Goal: Transaction & Acquisition: Purchase product/service

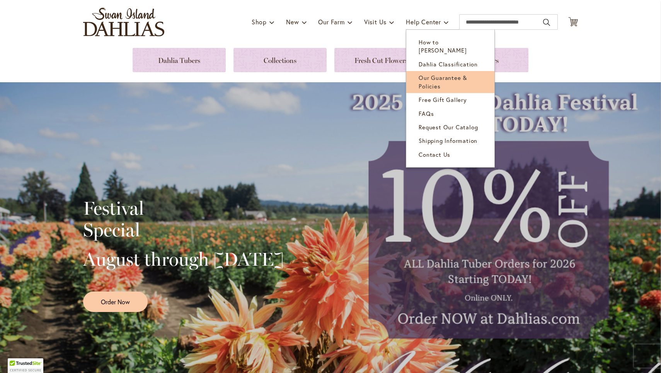
scroll to position [48, 0]
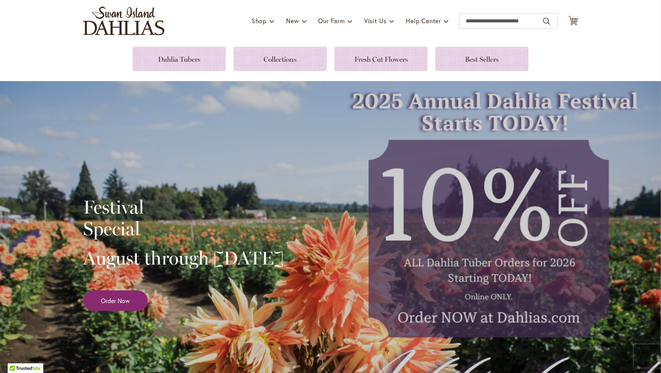
click at [131, 308] on link "Order Now" at bounding box center [115, 301] width 65 height 20
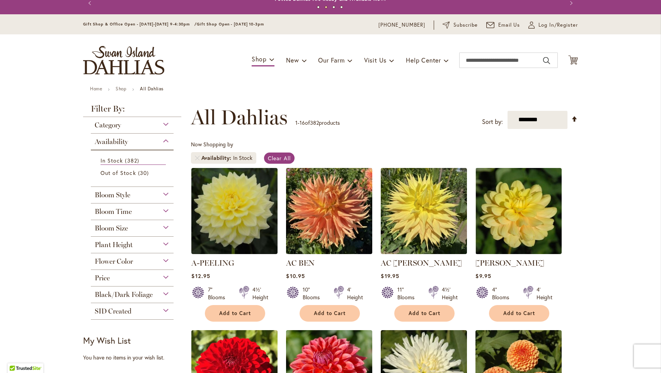
scroll to position [12, 0]
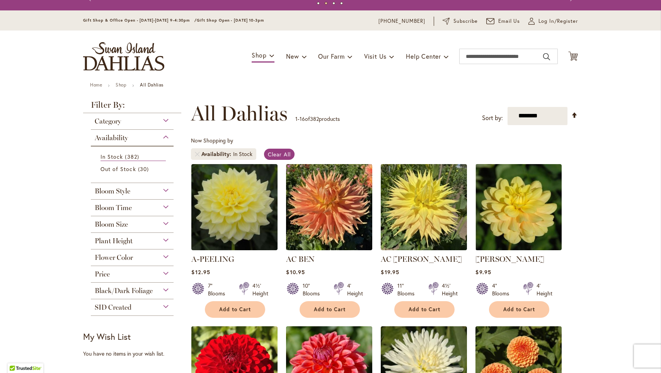
click at [160, 124] on div "Category" at bounding box center [132, 119] width 83 height 12
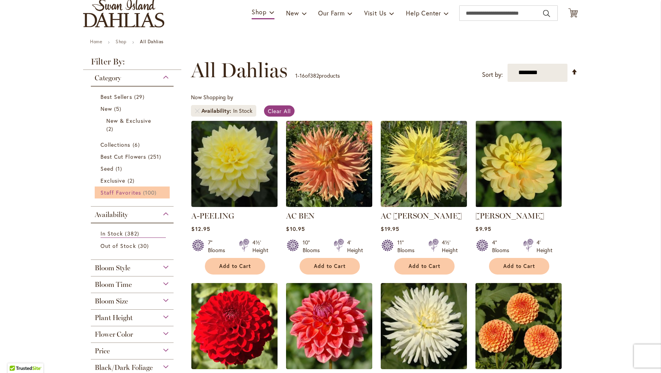
scroll to position [63, 0]
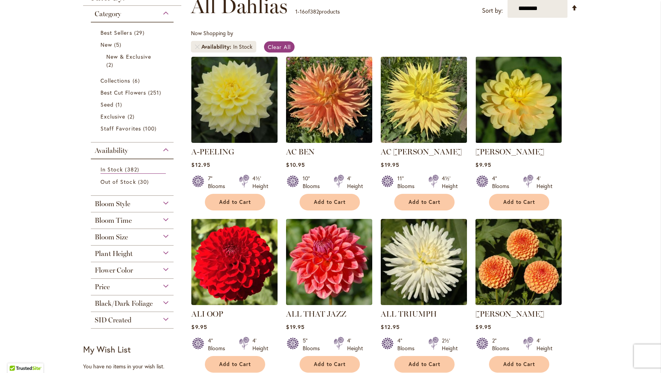
click at [141, 286] on div "Price" at bounding box center [132, 285] width 83 height 12
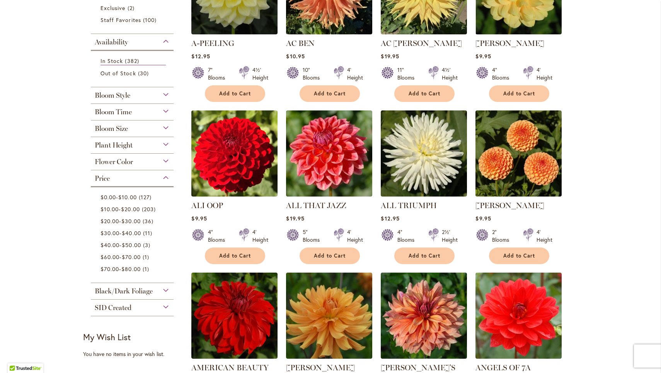
scroll to position [226, 0]
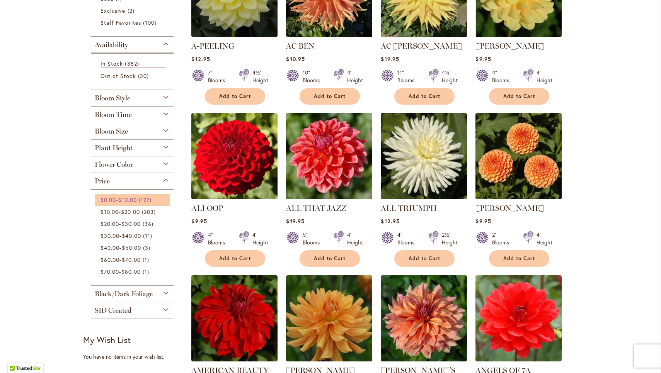
click at [153, 202] on span "127 items" at bounding box center [146, 200] width 15 height 8
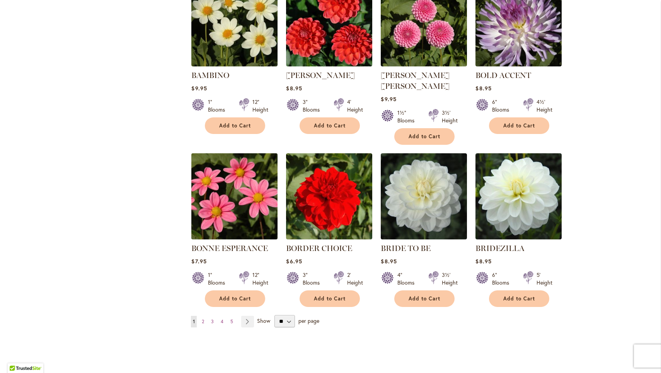
scroll to position [530, 0]
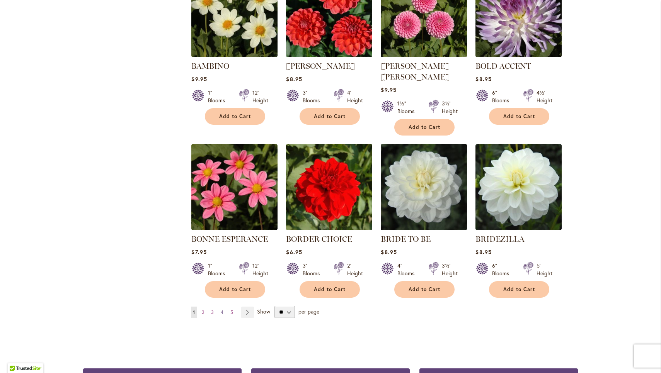
click at [222, 310] on span "4" at bounding box center [222, 313] width 3 height 6
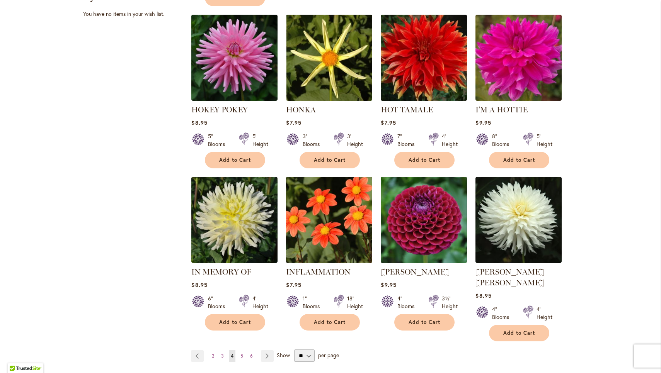
scroll to position [499, 0]
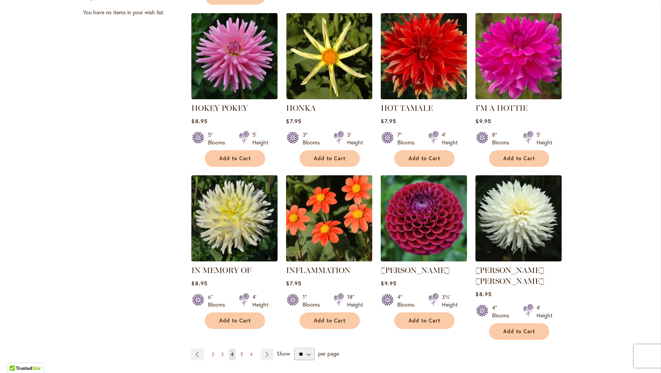
click at [416, 250] on img at bounding box center [424, 218] width 90 height 90
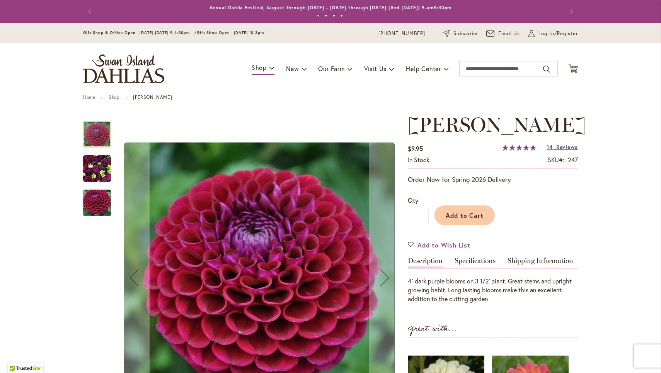
click at [562, 149] on span "Reviews" at bounding box center [567, 146] width 22 height 7
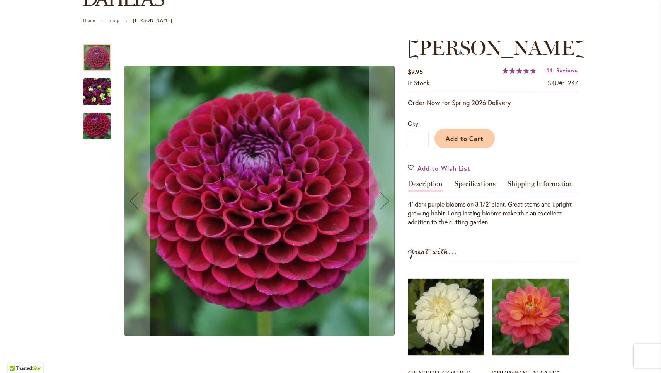
scroll to position [73, 0]
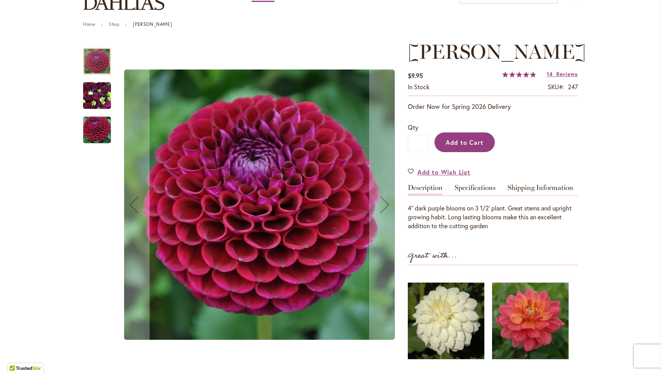
click at [481, 145] on span "Add to Cart" at bounding box center [465, 142] width 38 height 8
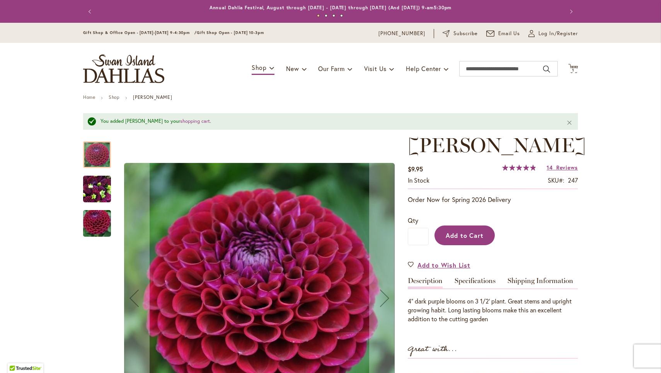
scroll to position [0, 0]
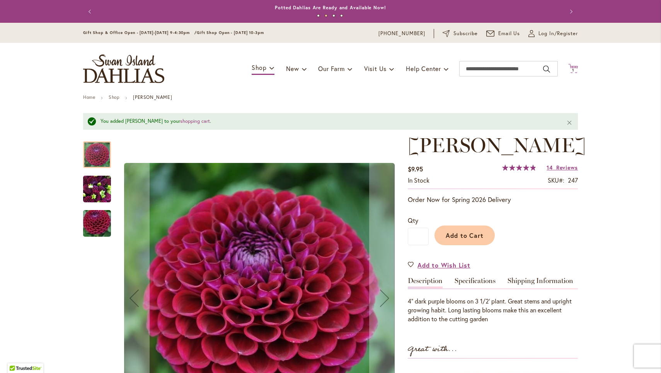
click at [572, 66] on icon "Cart .cls-1 { fill: #231f20; }" at bounding box center [573, 69] width 10 height 10
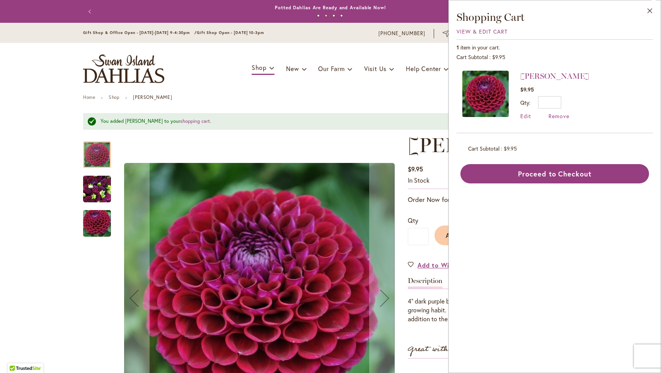
click at [388, 87] on div "Toggle Nav Shop Dahlia Tubers Collections Fresh Cut Dahlias Gardening Supplies …" at bounding box center [330, 69] width 510 height 52
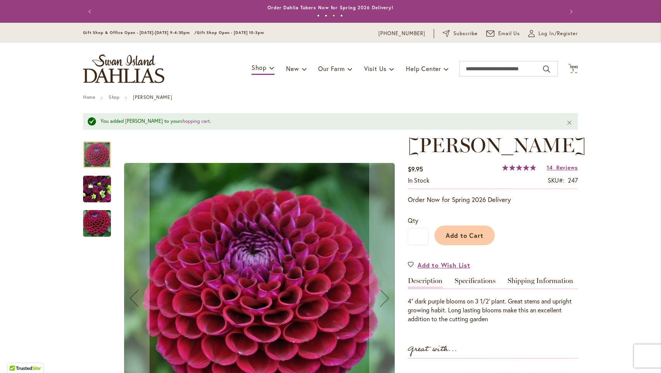
click at [130, 76] on img "store logo" at bounding box center [123, 68] width 81 height 29
